Goal: Information Seeking & Learning: Learn about a topic

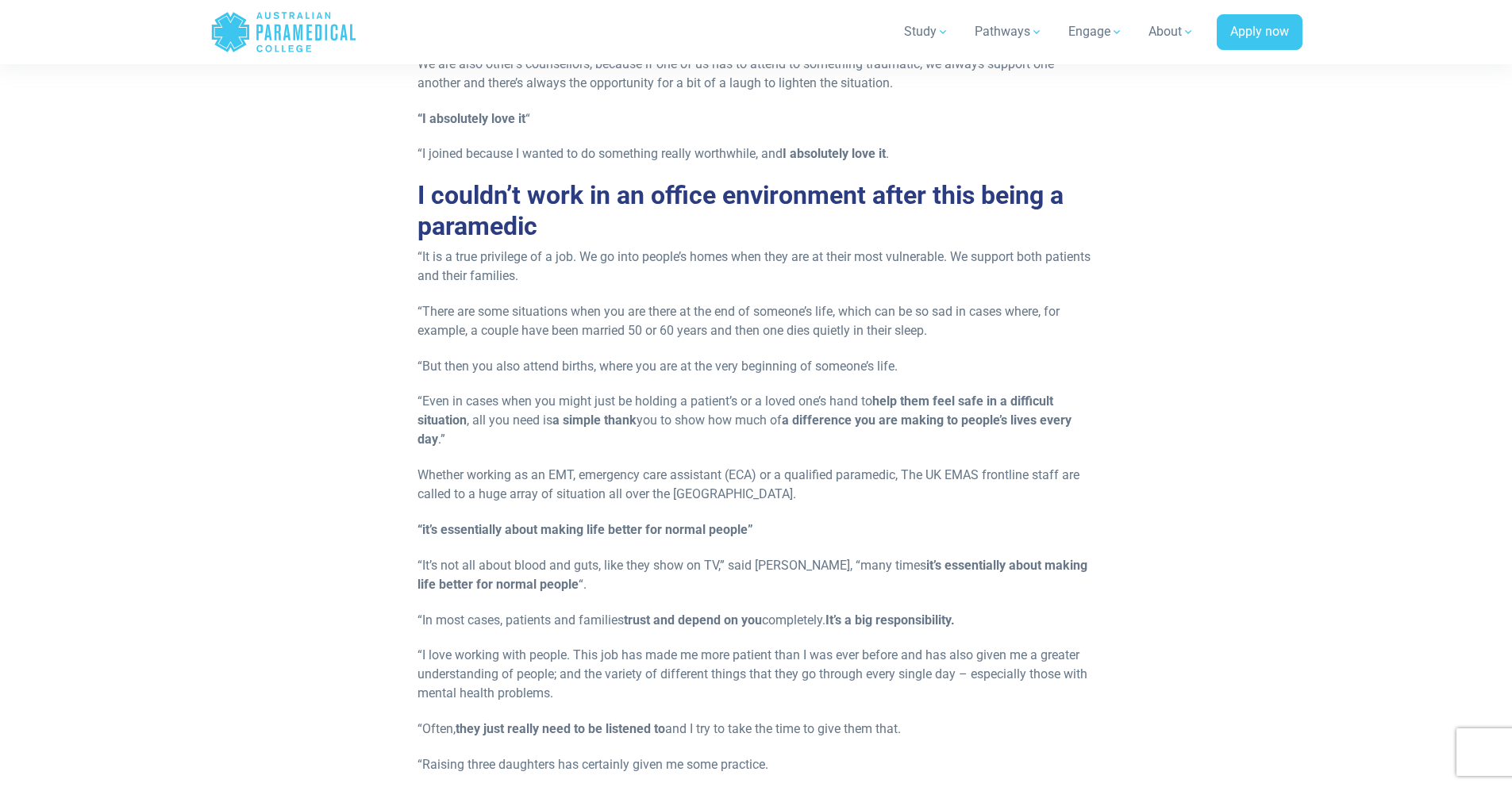
scroll to position [950, 0]
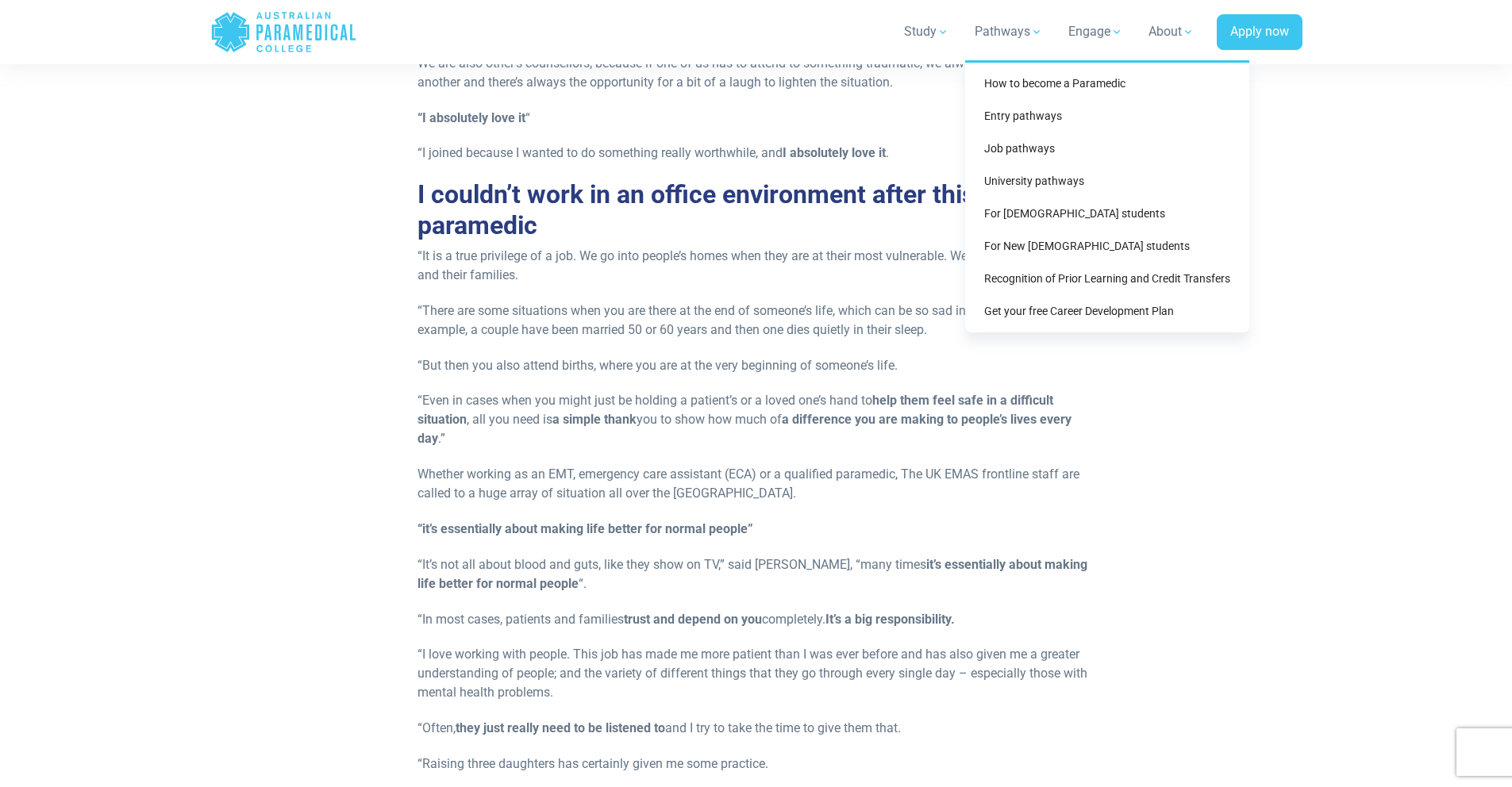
click at [1031, 39] on link "Pathways" at bounding box center [1009, 31] width 87 height 45
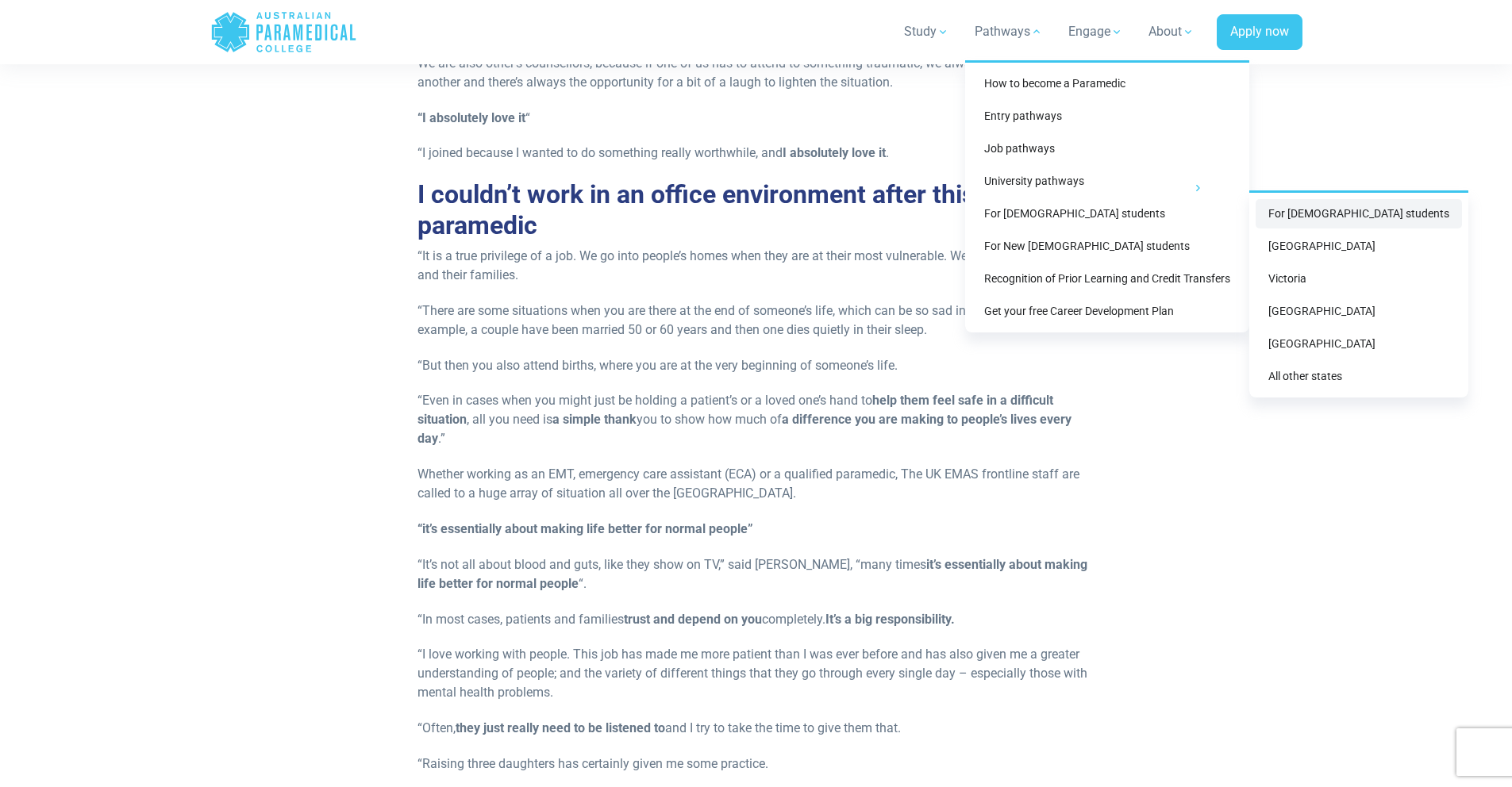
click at [1292, 220] on link "For [DEMOGRAPHIC_DATA] students" at bounding box center [1358, 214] width 206 height 29
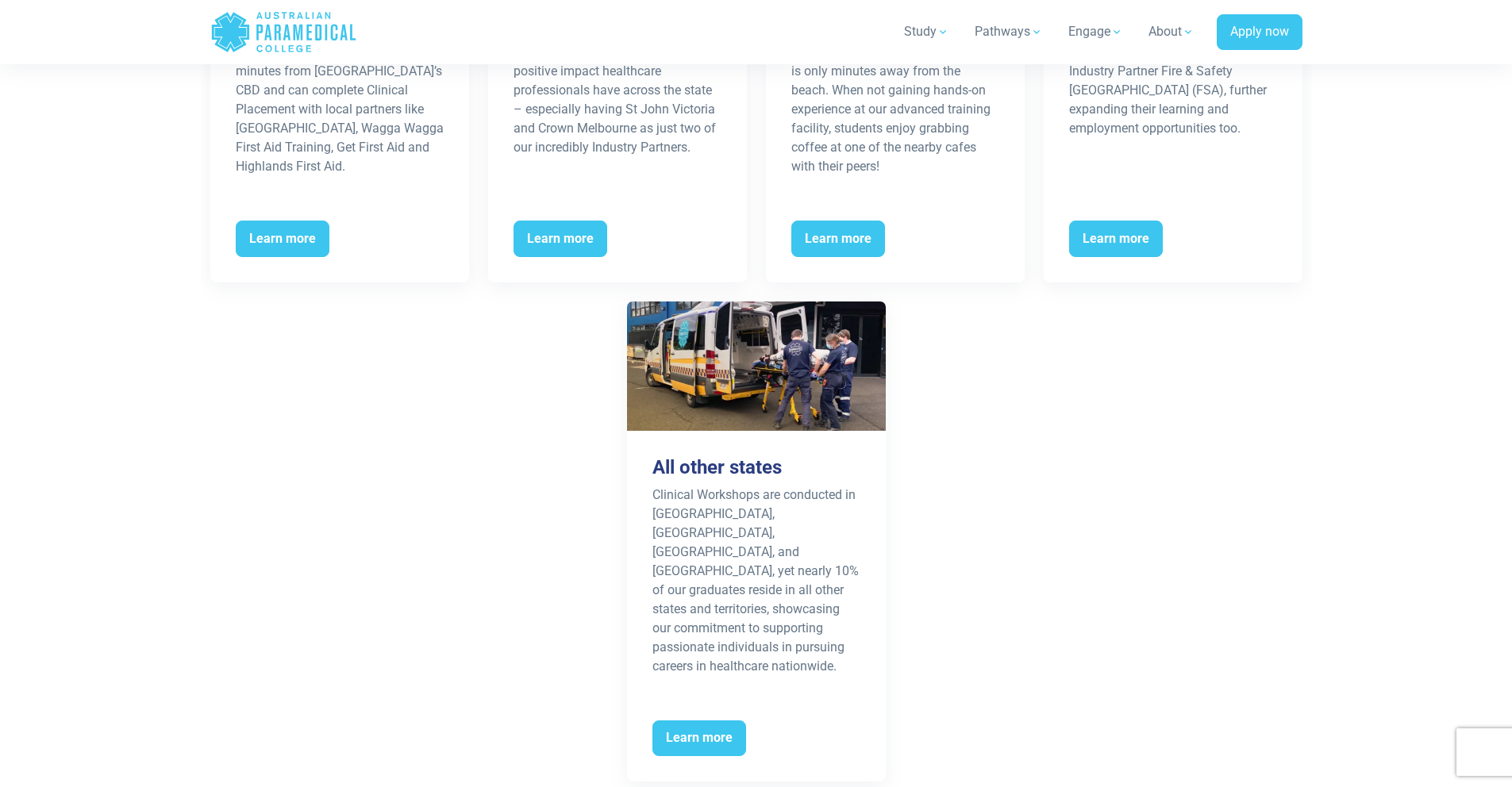
scroll to position [2004, 0]
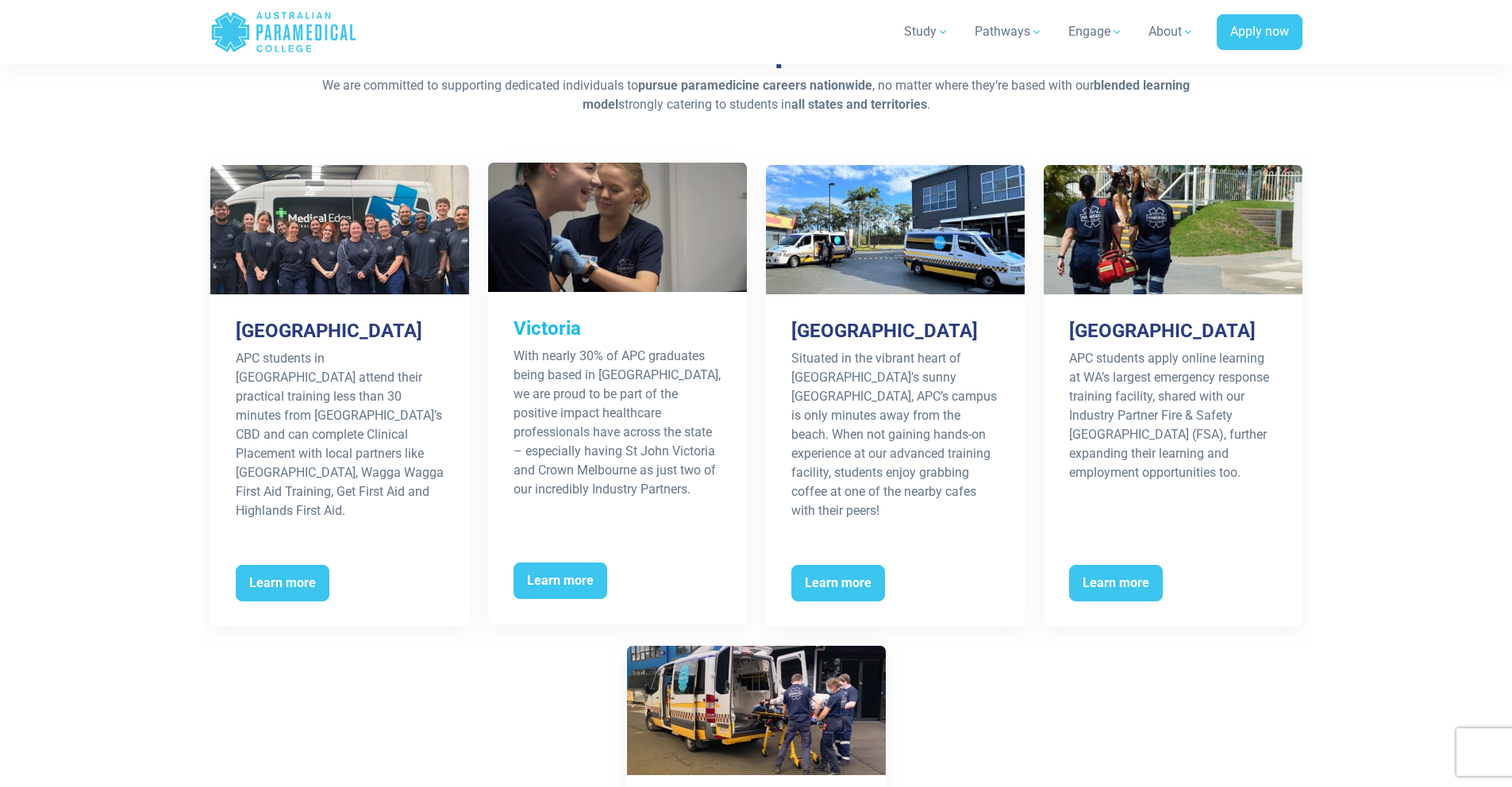
click at [532, 371] on p "With nearly 30% of APC graduates being based in Victoria, we are proud to be pa…" at bounding box center [617, 422] width 208 height 153
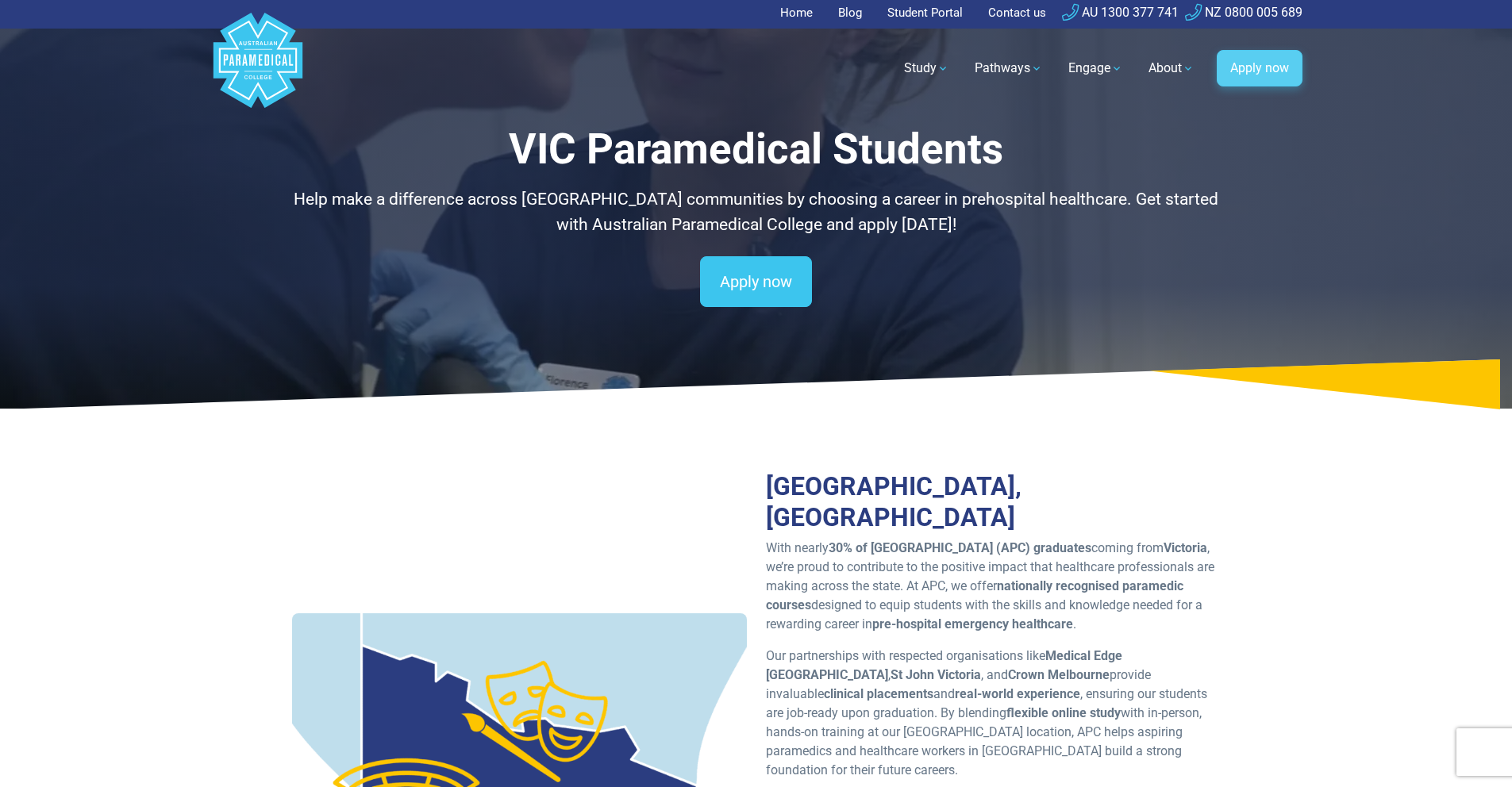
scroll to position [3, 0]
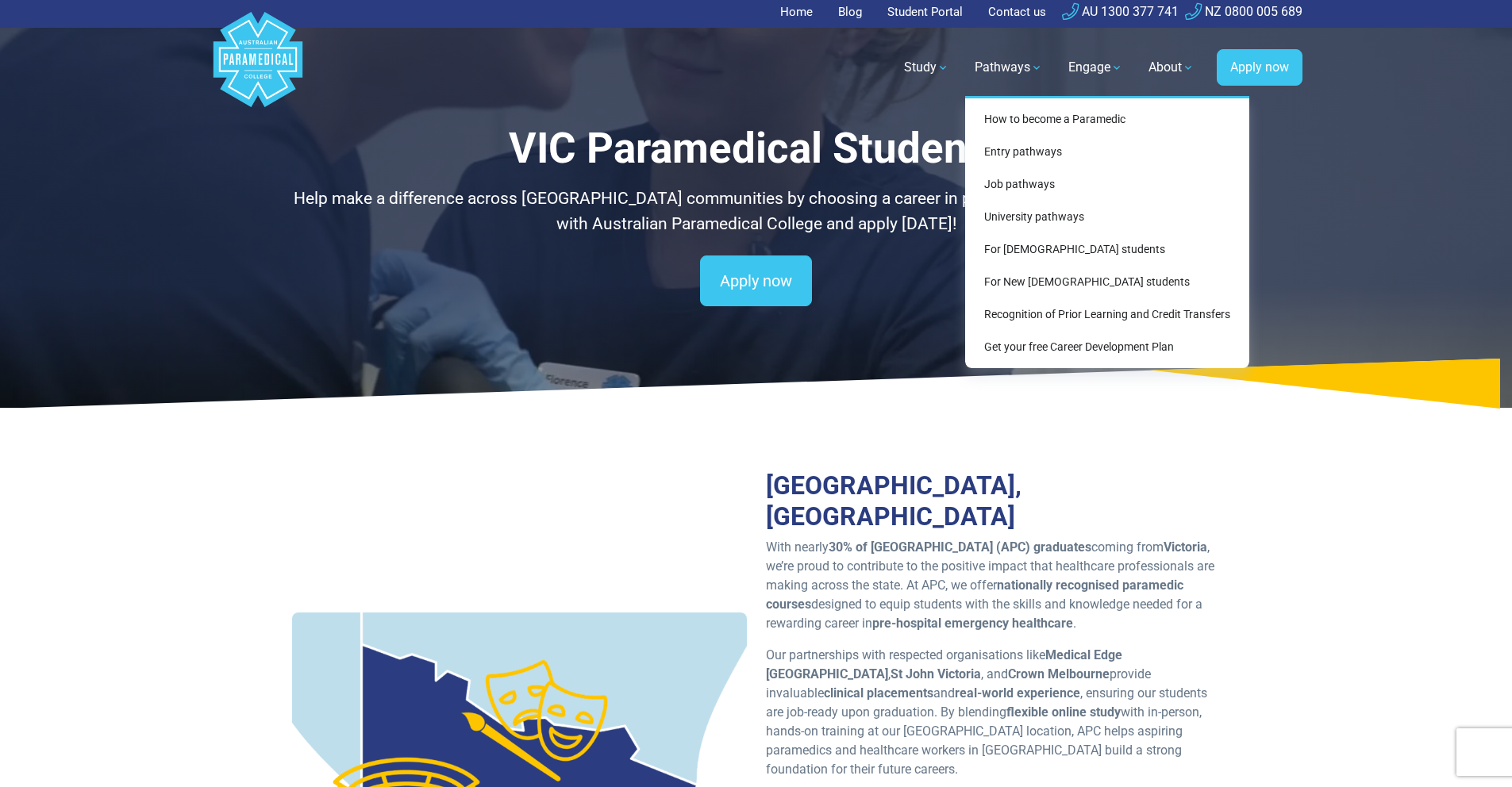
click at [1041, 85] on link "Pathways" at bounding box center [1009, 67] width 87 height 45
click at [1057, 125] on link "How to become a Paramedic" at bounding box center [1107, 119] width 271 height 29
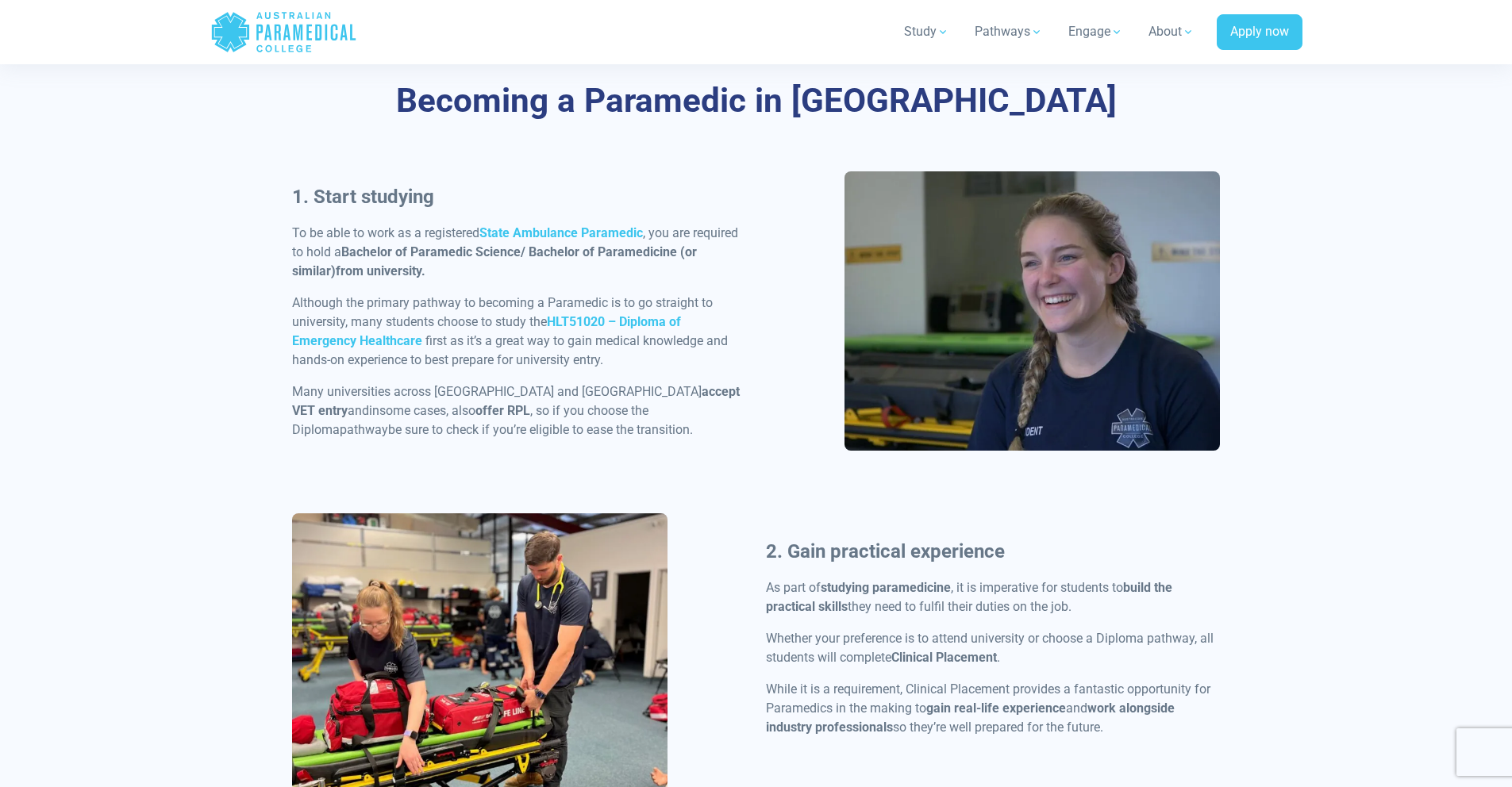
scroll to position [743, 0]
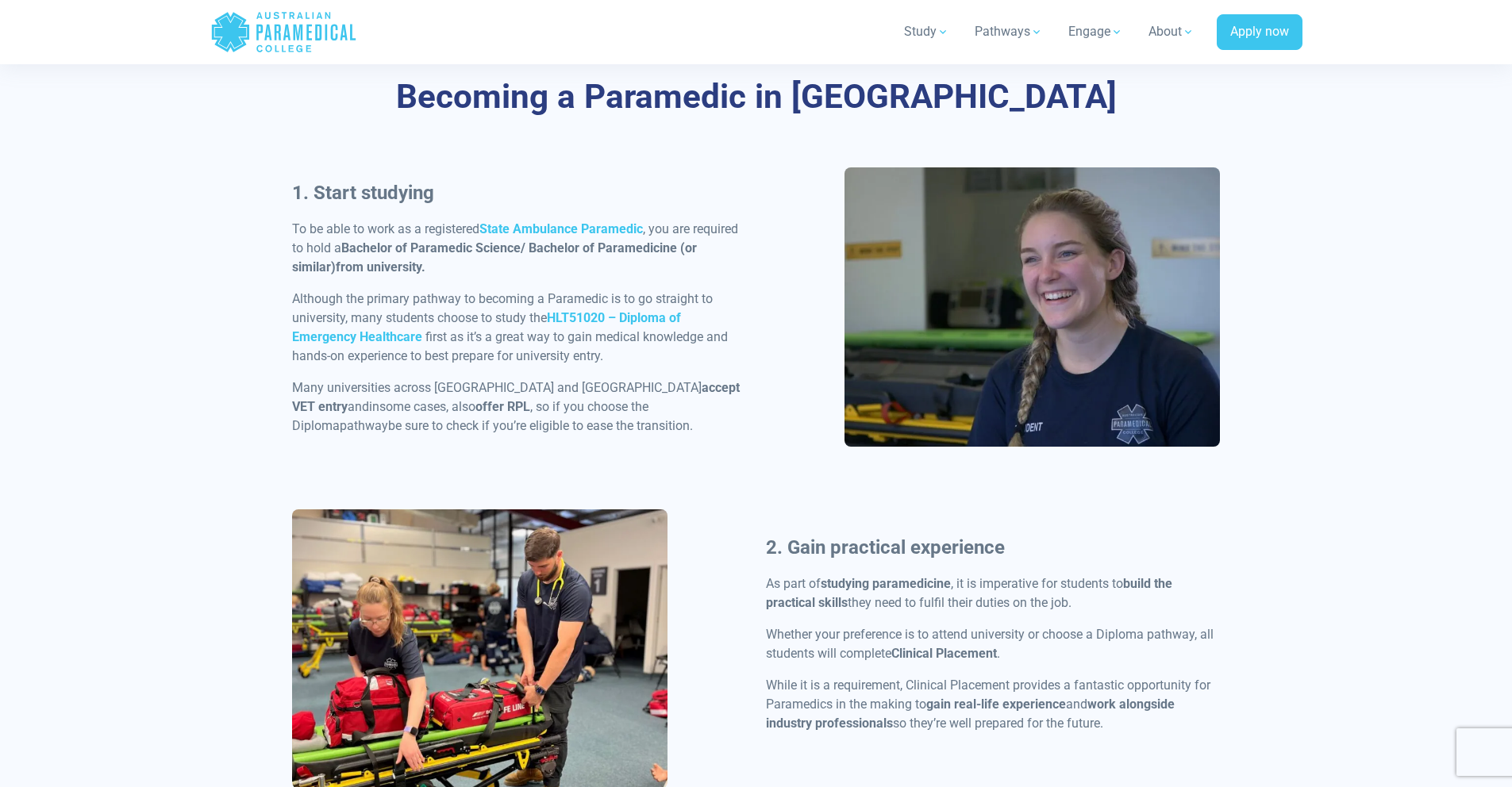
drag, startPoint x: 451, startPoint y: 391, endPoint x: 718, endPoint y: 422, distance: 268.8
click at [718, 422] on p "Many universities across [GEOGRAPHIC_DATA] and [GEOGRAPHIC_DATA] accept VET ent…" at bounding box center [519, 407] width 455 height 57
click at [572, 476] on div "1. Start studying To be able to work as a registered State Ambulance Paramedic …" at bounding box center [756, 338] width 947 height 342
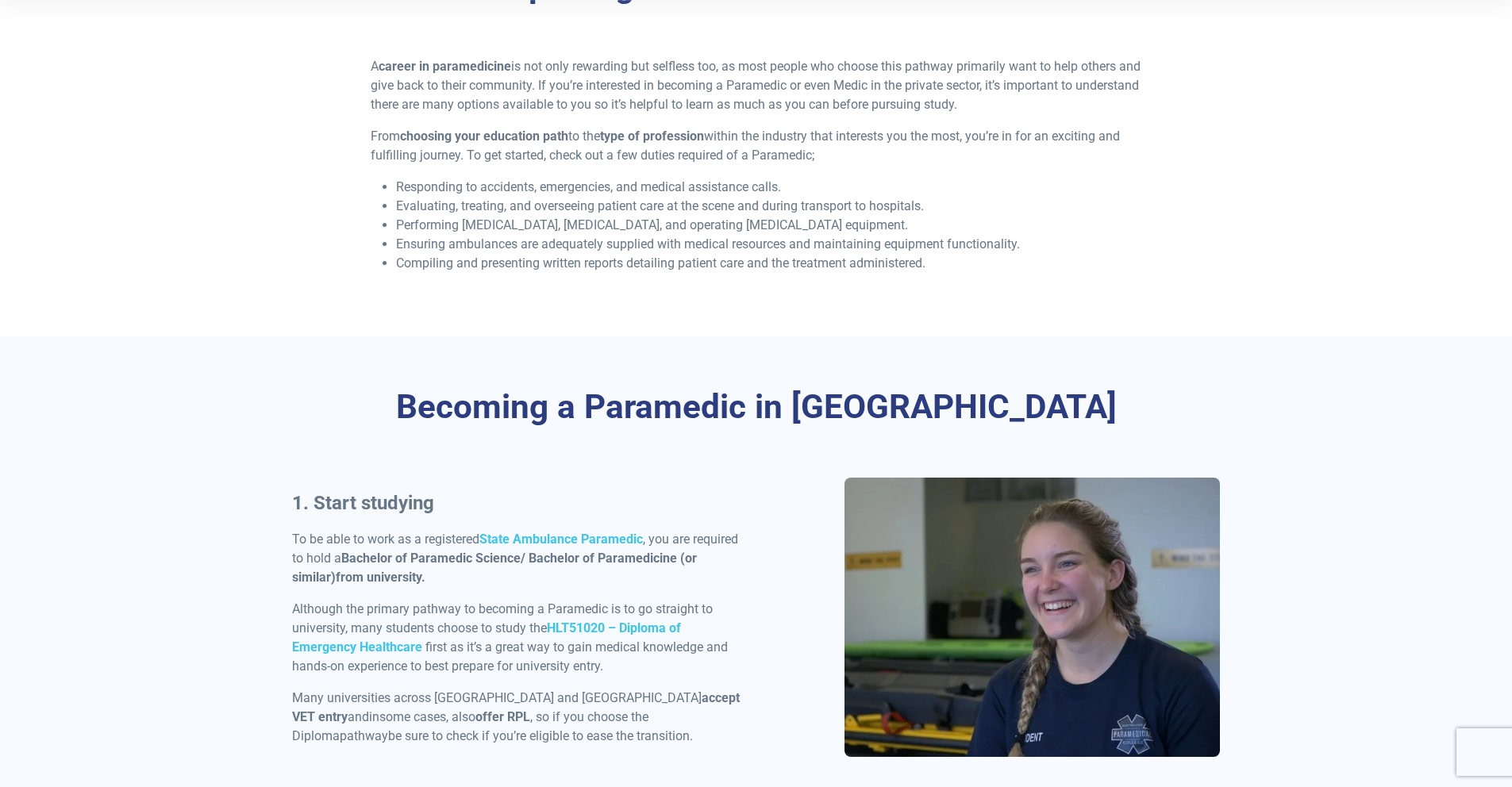
scroll to position [434, 0]
click at [472, 558] on strong "Bachelor of Paramedic Science/ Bachelor of Paramedicine (or similar)" at bounding box center [495, 567] width 404 height 34
click at [574, 536] on strong "State Ambulance Paramedic" at bounding box center [561, 538] width 163 height 15
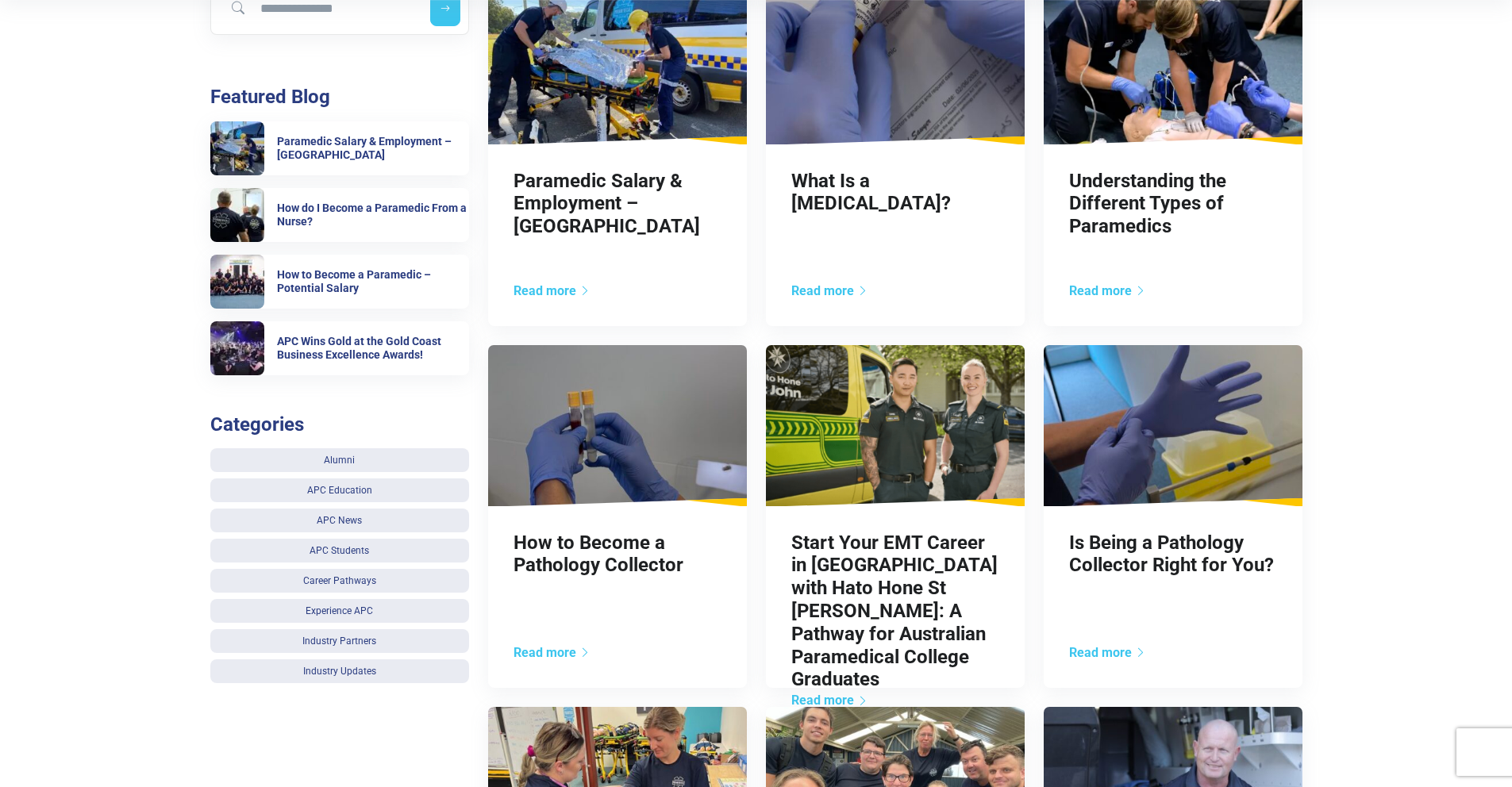
scroll to position [429, 0]
click at [1091, 196] on link "Understanding the Different Types of Paramedics" at bounding box center [1148, 203] width 158 height 68
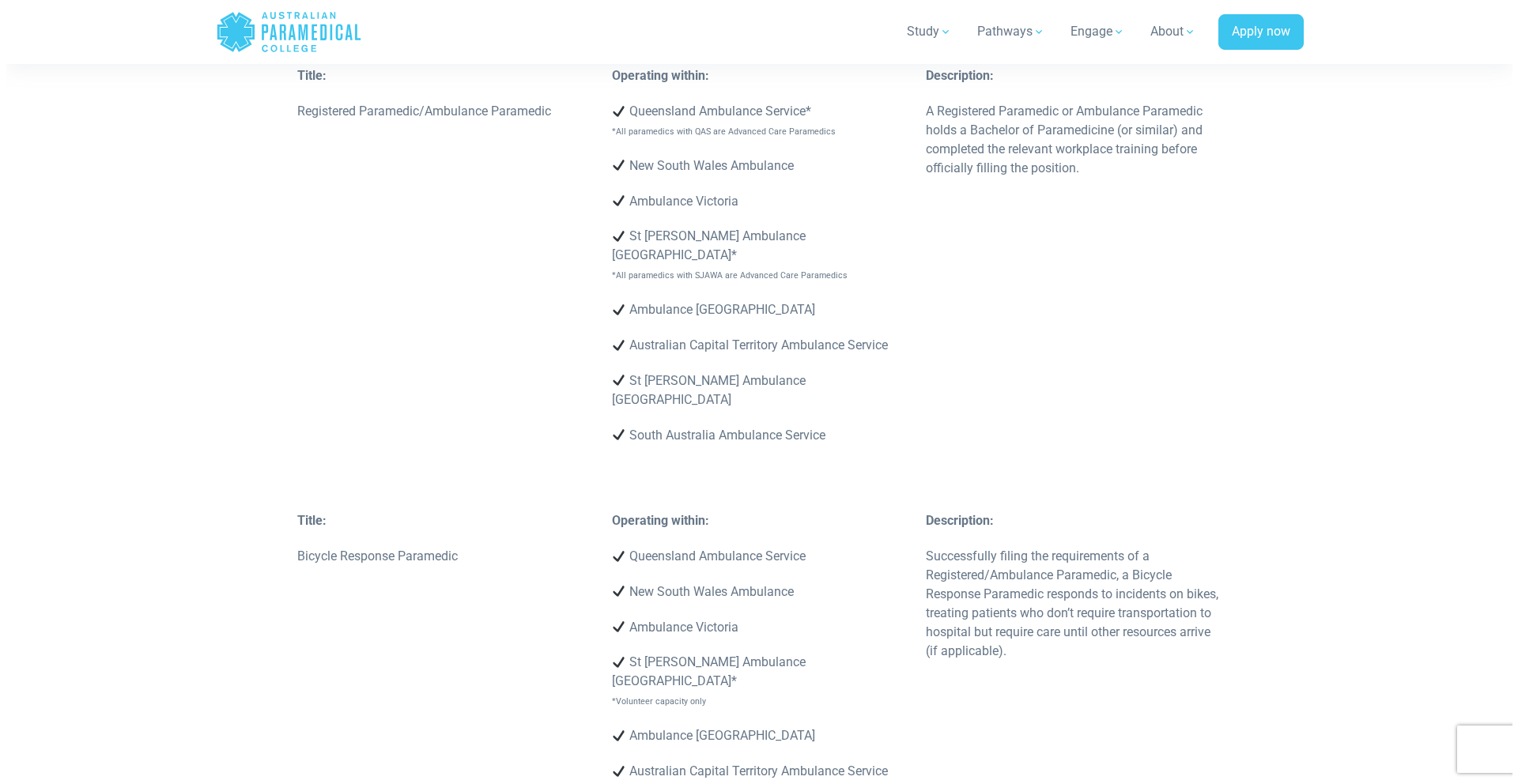
scroll to position [3448, 0]
